Goal: Task Accomplishment & Management: Manage account settings

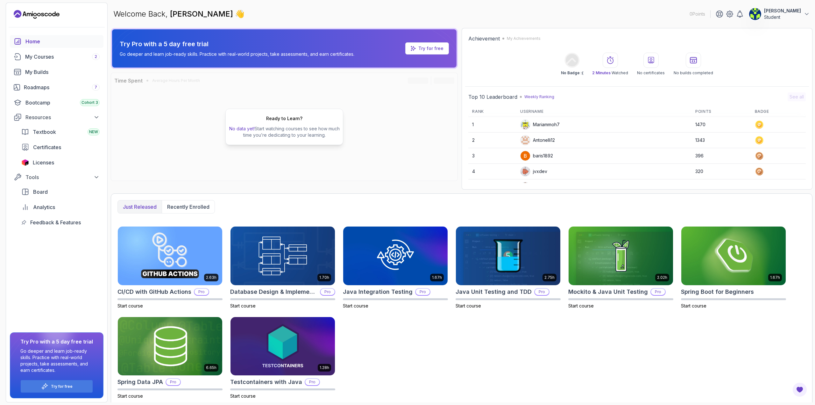
click at [794, 15] on p "Student" at bounding box center [782, 17] width 37 height 6
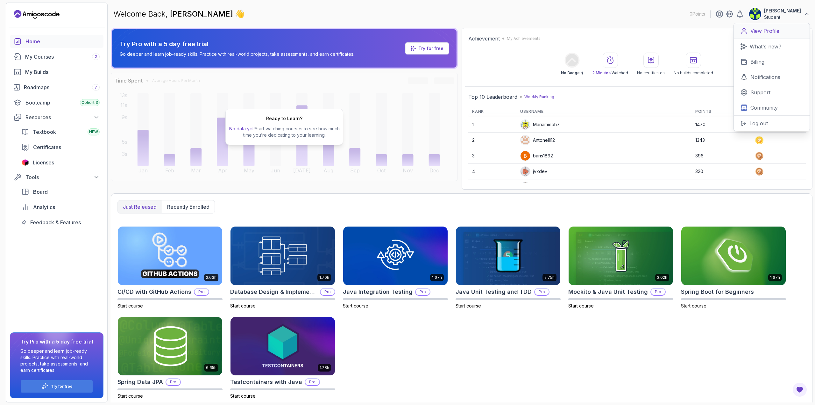
click at [769, 31] on p "View Profile" at bounding box center [764, 31] width 29 height 8
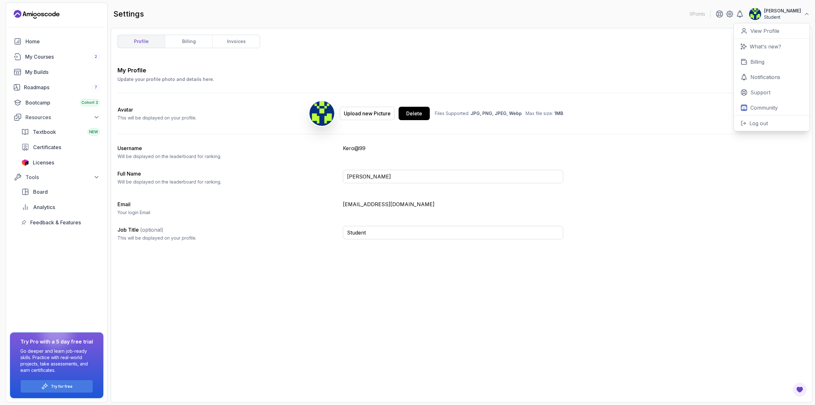
click at [324, 293] on div "My Profile Update your profile photo and details here. Save Avatar This will be…" at bounding box center [461, 230] width 688 height 329
click at [420, 115] on div "Delete" at bounding box center [414, 113] width 16 height 8
click at [414, 115] on div "Delete" at bounding box center [414, 113] width 16 height 8
drag, startPoint x: 382, startPoint y: 302, endPoint x: 269, endPoint y: 291, distance: 113.2
click at [269, 291] on div "My Profile Update your profile photo and details here. Save Avatar This will be…" at bounding box center [461, 230] width 688 height 329
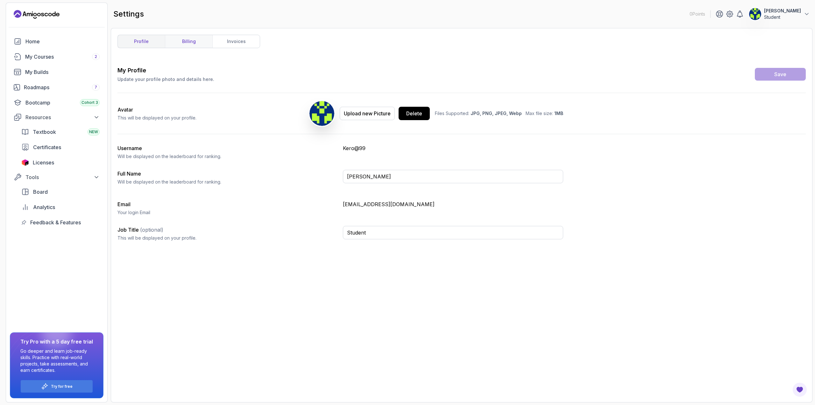
click at [201, 39] on link "billing" at bounding box center [188, 41] width 47 height 13
click at [236, 38] on link "invoices" at bounding box center [235, 41] width 47 height 13
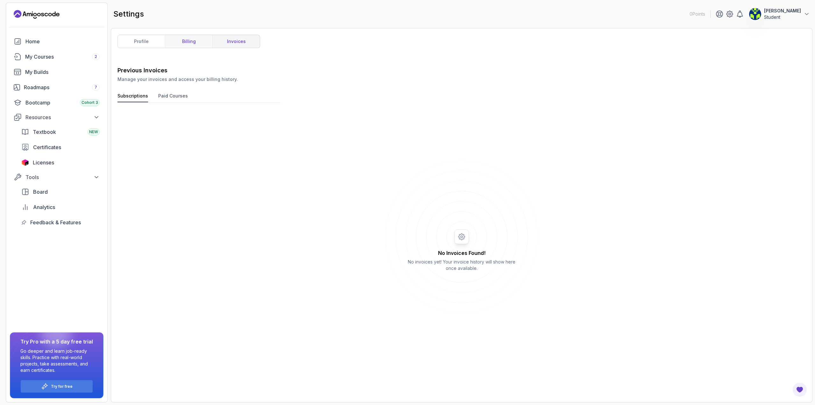
click at [187, 43] on link "billing" at bounding box center [188, 41] width 47 height 13
click at [134, 42] on link "profile" at bounding box center [141, 41] width 47 height 13
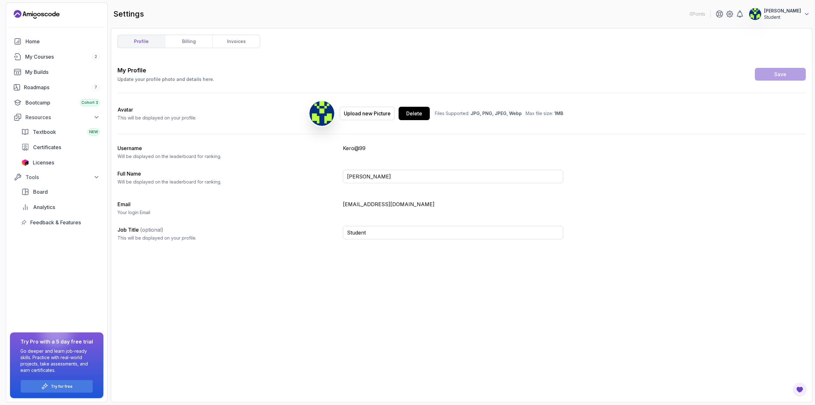
click at [808, 12] on icon at bounding box center [806, 14] width 6 height 6
click at [733, 12] on icon at bounding box center [730, 14] width 8 height 8
click at [730, 13] on icon at bounding box center [730, 14] width 2 height 2
click at [46, 45] on div "Home" at bounding box center [62, 42] width 74 height 8
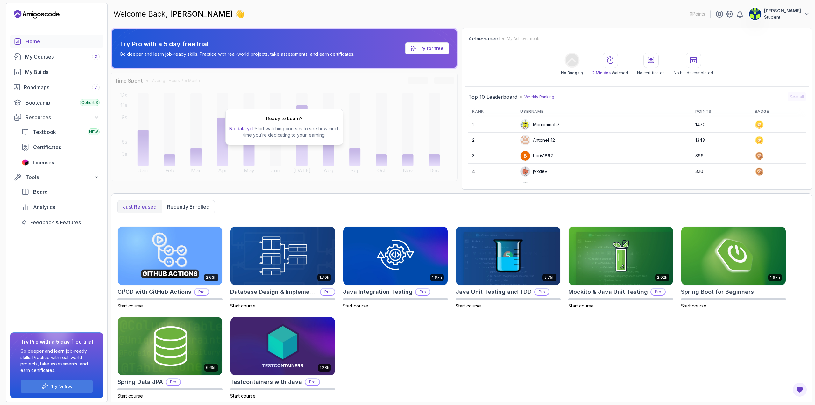
click at [779, 17] on p "Student" at bounding box center [782, 17] width 37 height 6
click at [657, 328] on div "2.63h CI/CD with GitHub Actions Pro Start course 1.70h Database Design & Implem…" at bounding box center [461, 312] width 688 height 173
click at [792, 14] on p "[PERSON_NAME]" at bounding box center [782, 11] width 37 height 6
click at [761, 12] on img at bounding box center [755, 14] width 13 height 13
click at [760, 13] on img at bounding box center [755, 14] width 13 height 13
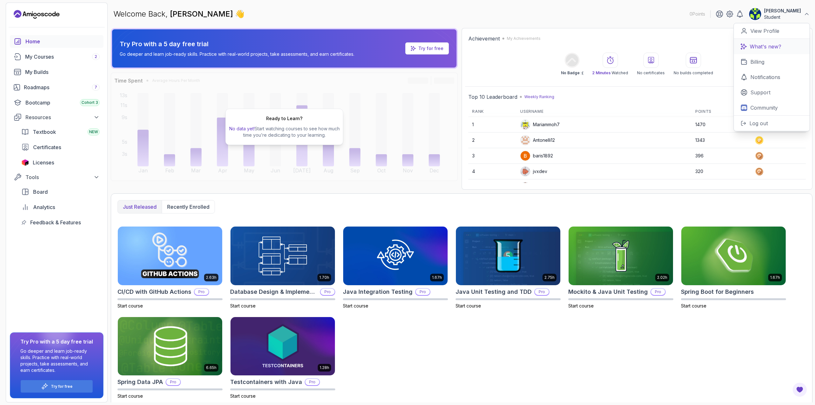
click at [783, 46] on link "What's new?" at bounding box center [772, 46] width 76 height 15
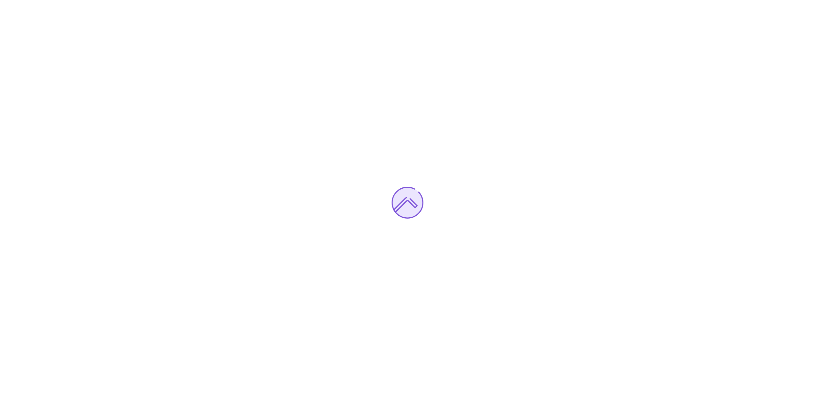
click at [786, 19] on div at bounding box center [407, 202] width 815 height 405
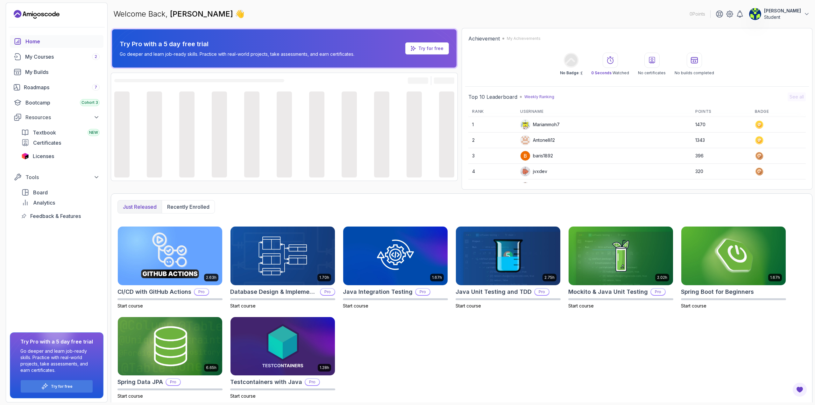
click at [790, 15] on p "Student" at bounding box center [782, 17] width 37 height 6
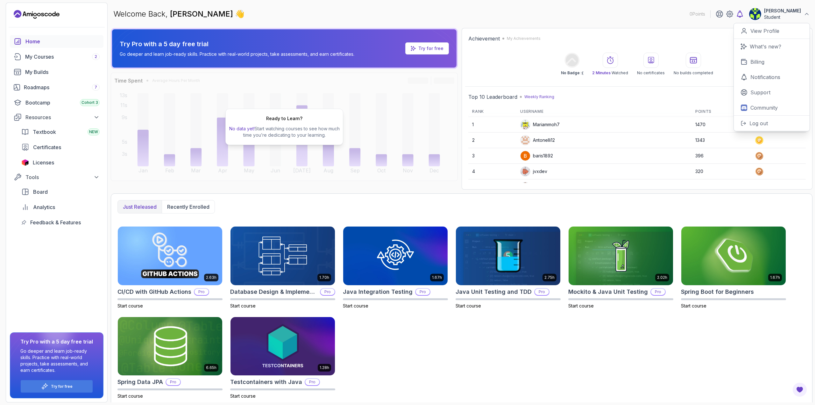
click at [742, 14] on icon at bounding box center [740, 14] width 8 height 8
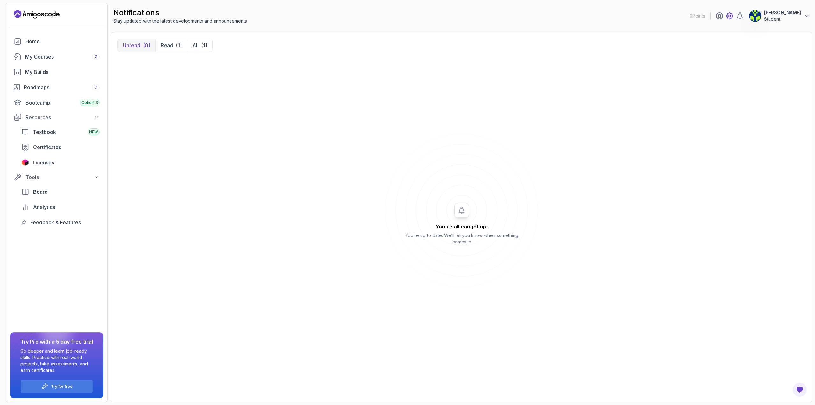
click at [730, 17] on icon at bounding box center [730, 16] width 2 height 2
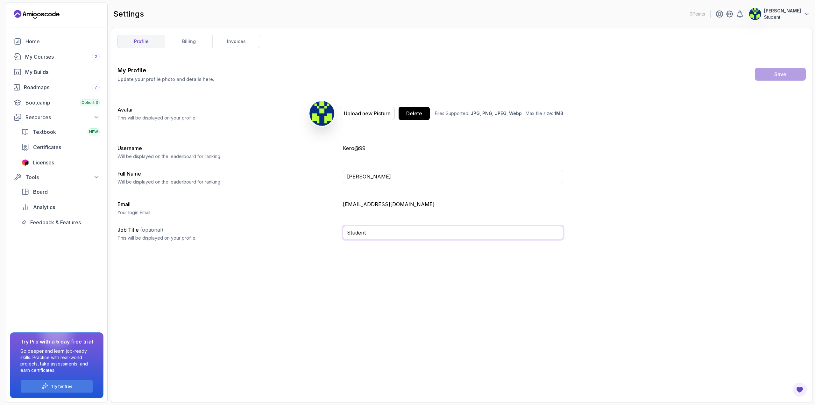
click at [364, 230] on input "Student" at bounding box center [453, 232] width 220 height 13
click at [283, 251] on div "My Profile Update your profile photo and details here. Save Avatar This will be…" at bounding box center [461, 230] width 688 height 329
click at [406, 113] on button "Delete" at bounding box center [413, 113] width 31 height 13
drag, startPoint x: 588, startPoint y: 140, endPoint x: 513, endPoint y: 142, distance: 75.1
click at [513, 142] on div "My Profile Update your profile photo and details here. Save Avatar This will be…" at bounding box center [461, 156] width 688 height 180
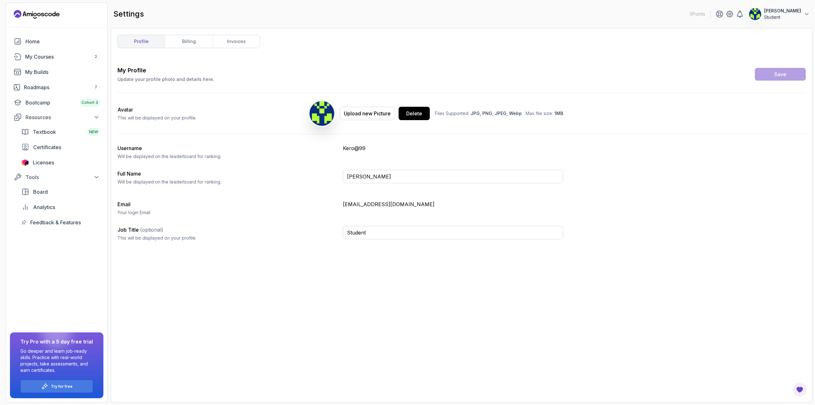
click at [784, 17] on p "Student" at bounding box center [782, 17] width 37 height 6
click at [763, 123] on p "Log out" at bounding box center [758, 123] width 18 height 8
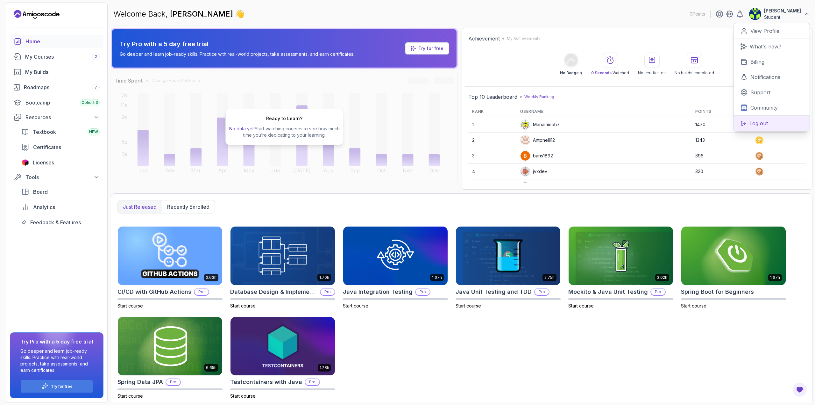
click at [768, 123] on button "Log out" at bounding box center [772, 123] width 76 height 16
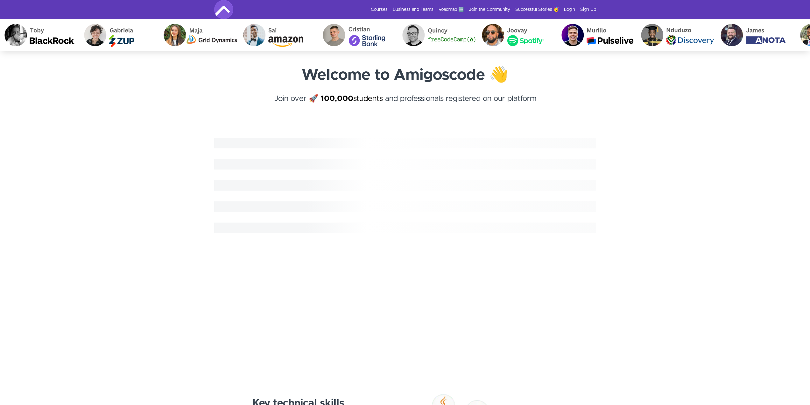
drag, startPoint x: 0, startPoint y: 0, endPoint x: 419, endPoint y: 115, distance: 434.1
click at [419, 115] on h4 "Join over 🚀 100,000 students and professionals registered on our platform ﻿" at bounding box center [405, 104] width 382 height 23
click at [571, 8] on link "Login" at bounding box center [569, 9] width 11 height 6
